Goal: Information Seeking & Learning: Learn about a topic

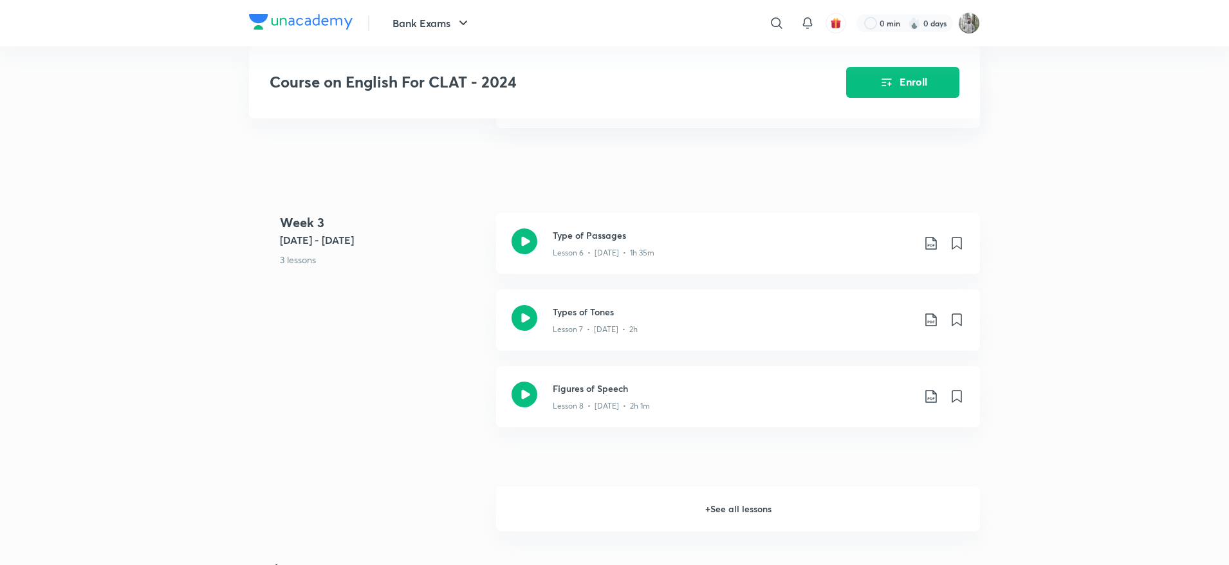
scroll to position [969, 0]
click at [609, 382] on h3 "Figures of Speech" at bounding box center [733, 388] width 360 height 14
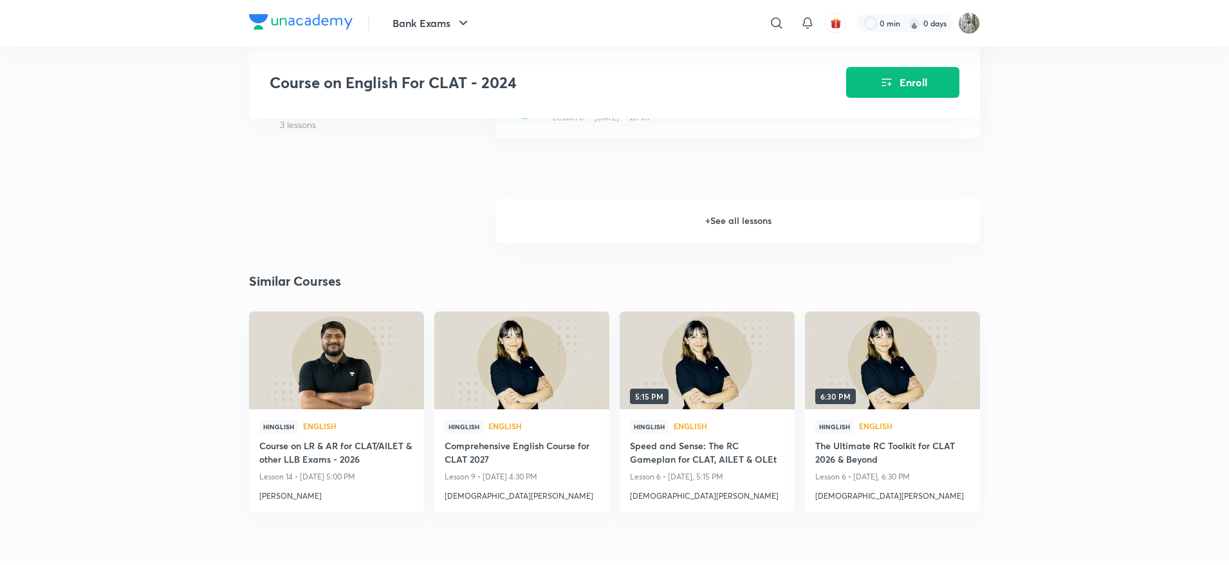
scroll to position [1256, 0]
click at [728, 223] on h6 "+ See all lessons" at bounding box center [738, 221] width 484 height 45
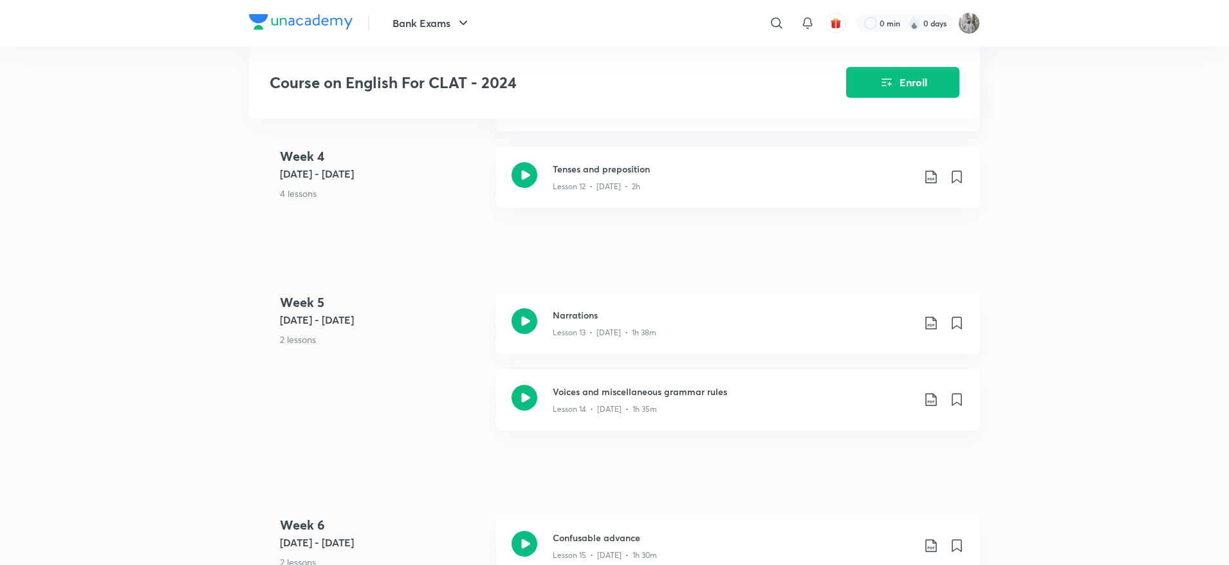
scroll to position [1564, 0]
click at [603, 188] on p "Lesson 12 • [DATE] • 2h" at bounding box center [596, 185] width 87 height 12
